Goal: Find specific page/section: Find specific page/section

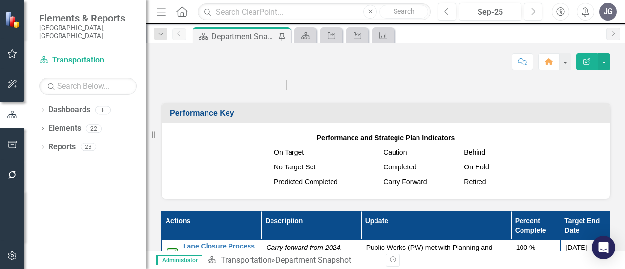
scroll to position [927, 0]
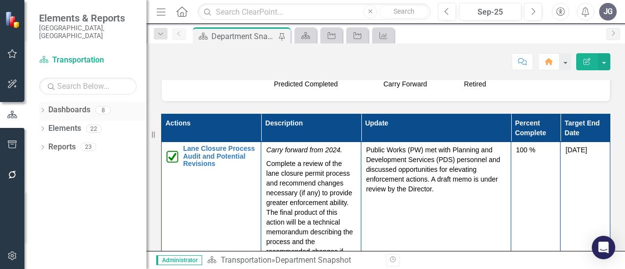
click at [43, 108] on icon "Dropdown" at bounding box center [42, 110] width 7 height 5
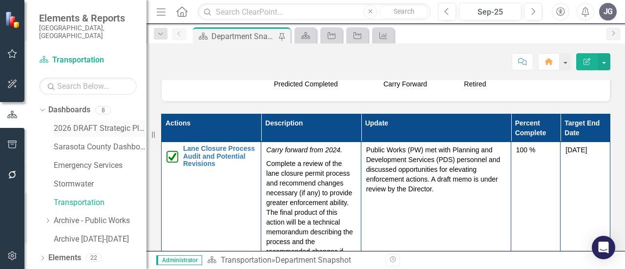
click at [83, 123] on link "2026 DRAFT Strategic Plan" at bounding box center [100, 128] width 93 height 11
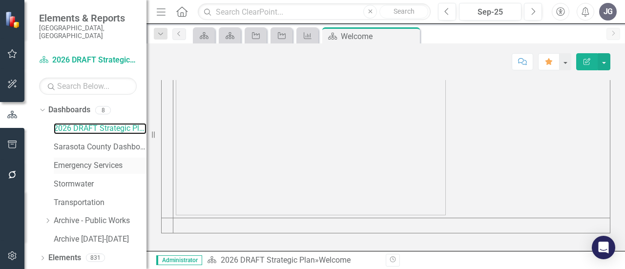
scroll to position [9, 0]
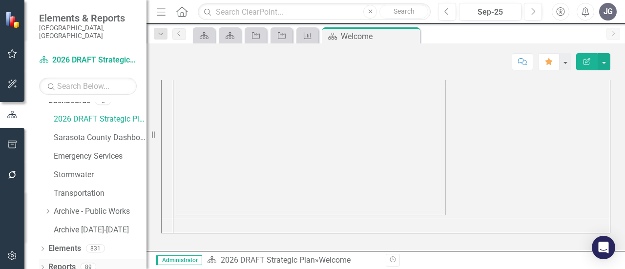
click at [44, 266] on icon "Dropdown" at bounding box center [42, 268] width 7 height 5
click at [264, 13] on input "text" at bounding box center [314, 11] width 233 height 17
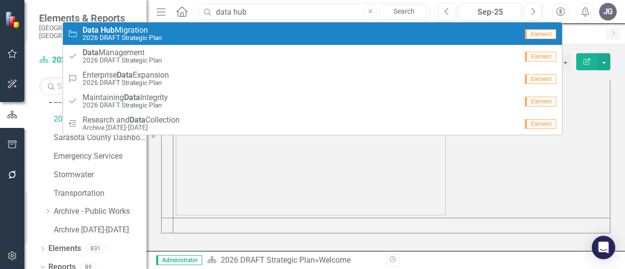
type input "data hub"
click at [217, 34] on div "Action Data Hub Migration 2026 DRAFT Strategic Plan" at bounding box center [293, 34] width 450 height 16
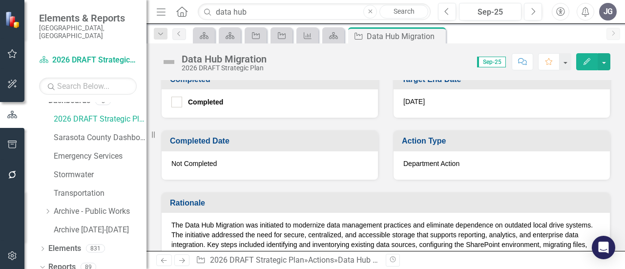
scroll to position [391, 0]
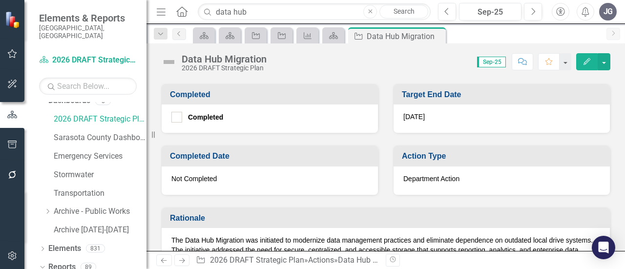
drag, startPoint x: 398, startPoint y: 113, endPoint x: 420, endPoint y: 115, distance: 22.0
click at [420, 115] on div "[DATE]" at bounding box center [501, 118] width 216 height 28
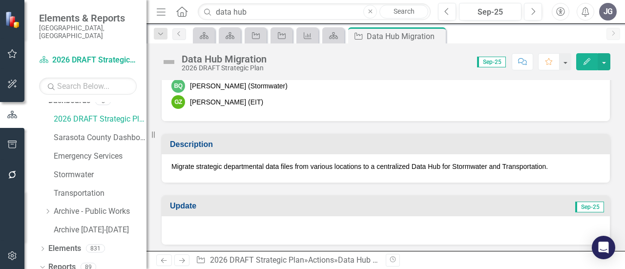
scroll to position [146, 0]
